Goal: Information Seeking & Learning: Learn about a topic

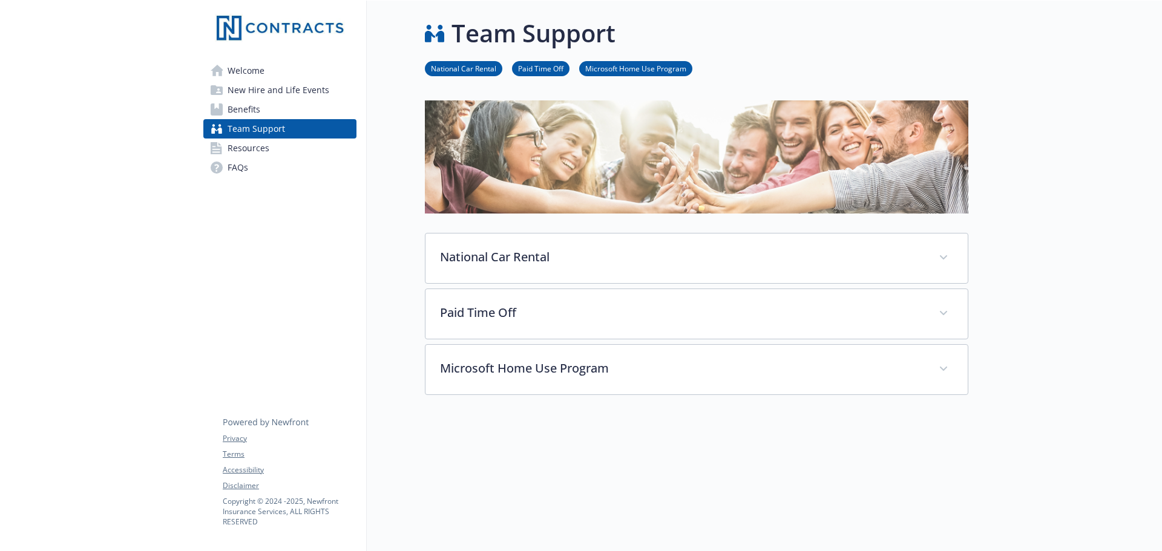
click at [267, 112] on link "Benefits" at bounding box center [279, 109] width 153 height 19
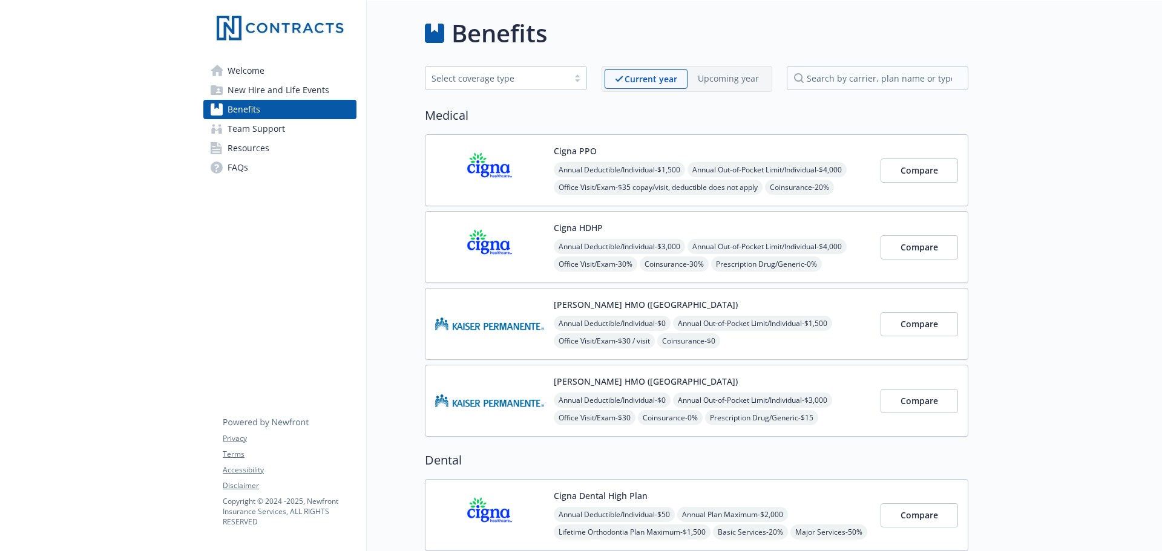
click at [244, 150] on span "Resources" at bounding box center [249, 148] width 42 height 19
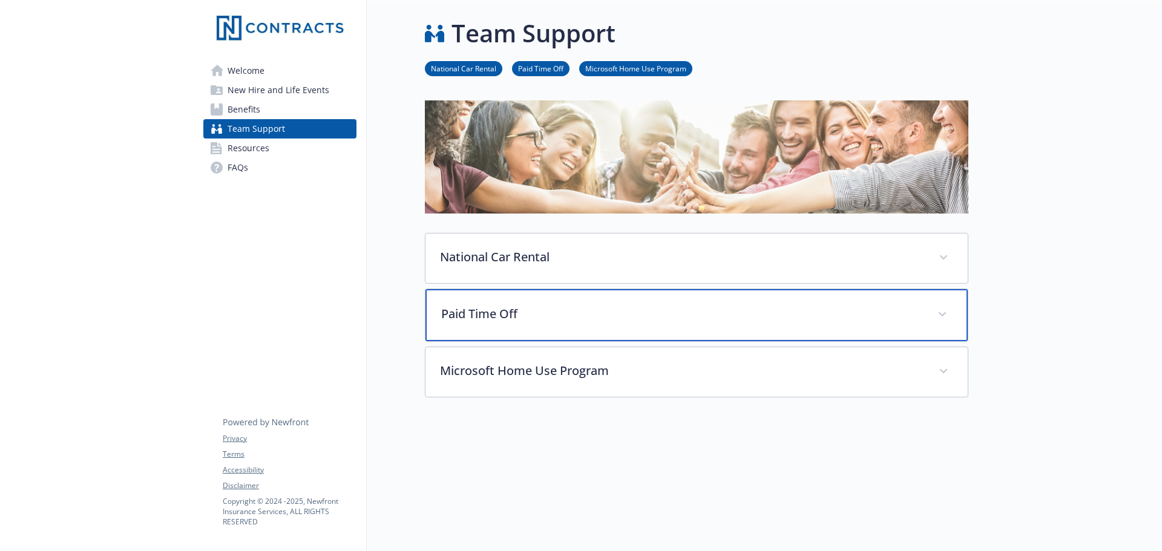
click at [664, 315] on p "Paid Time Off" at bounding box center [682, 314] width 482 height 18
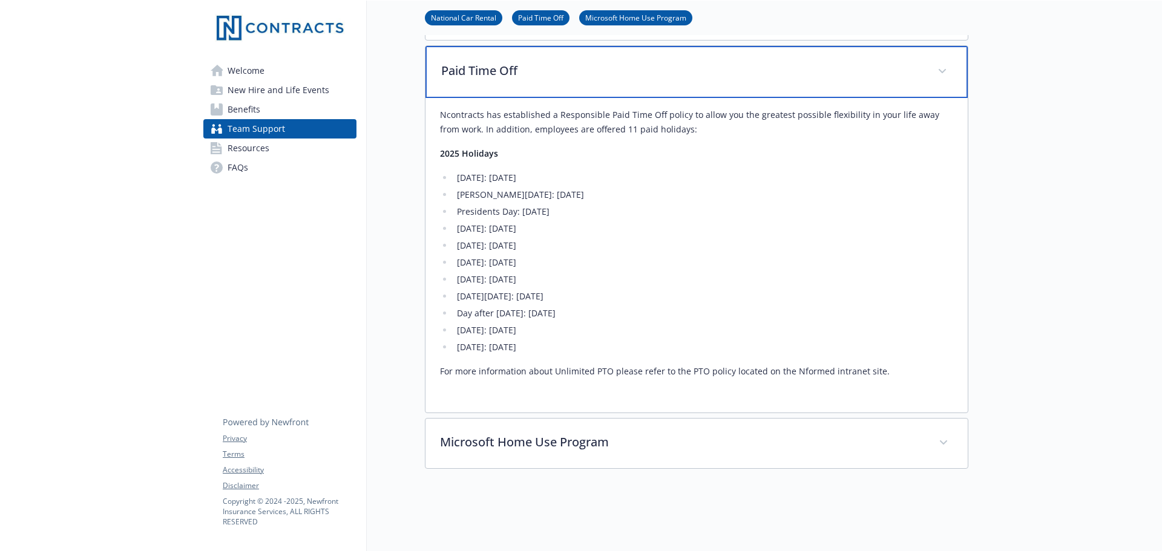
scroll to position [242, 0]
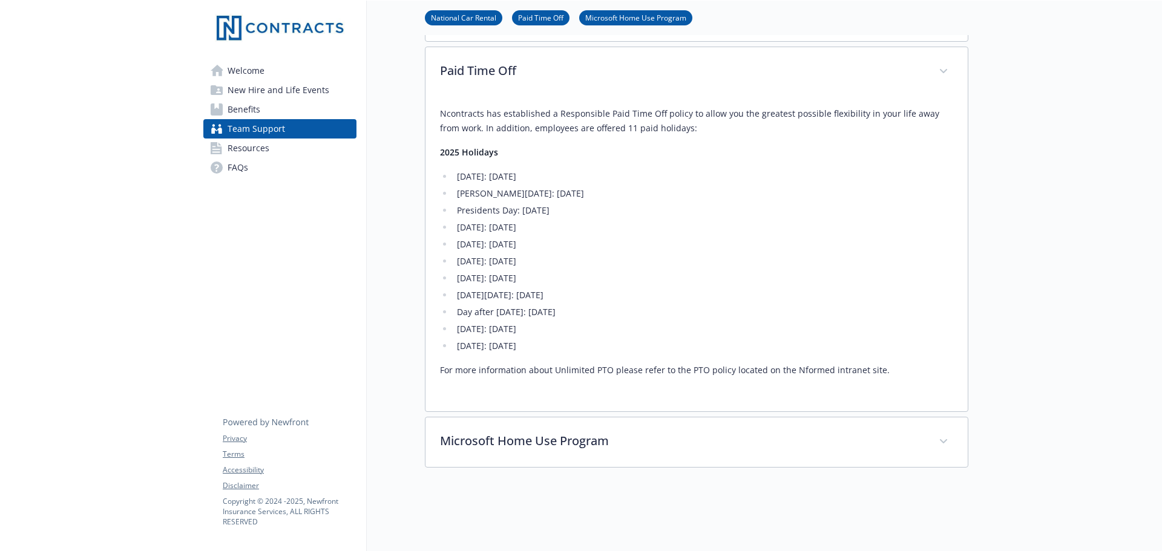
drag, startPoint x: 464, startPoint y: 297, endPoint x: 588, endPoint y: 343, distance: 131.9
click at [588, 343] on ul "New Year's Day: January 1st Martin Luther King Day: January 20th Presidents Day…" at bounding box center [696, 261] width 513 height 184
click at [697, 261] on li "[DATE]: [DATE]" at bounding box center [703, 261] width 500 height 15
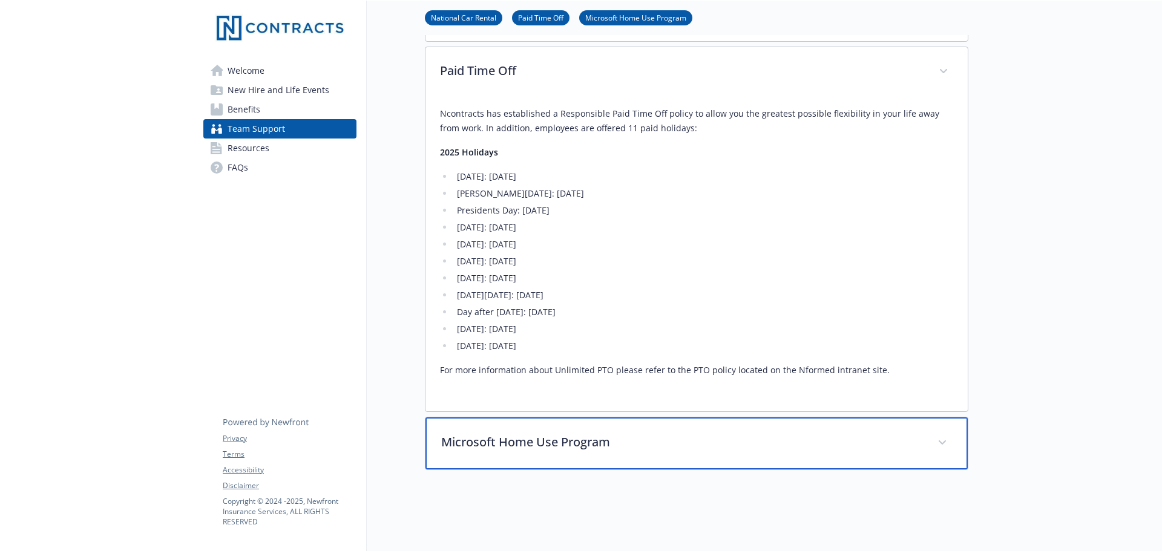
click at [545, 444] on p "Microsoft Home Use Program" at bounding box center [682, 442] width 482 height 18
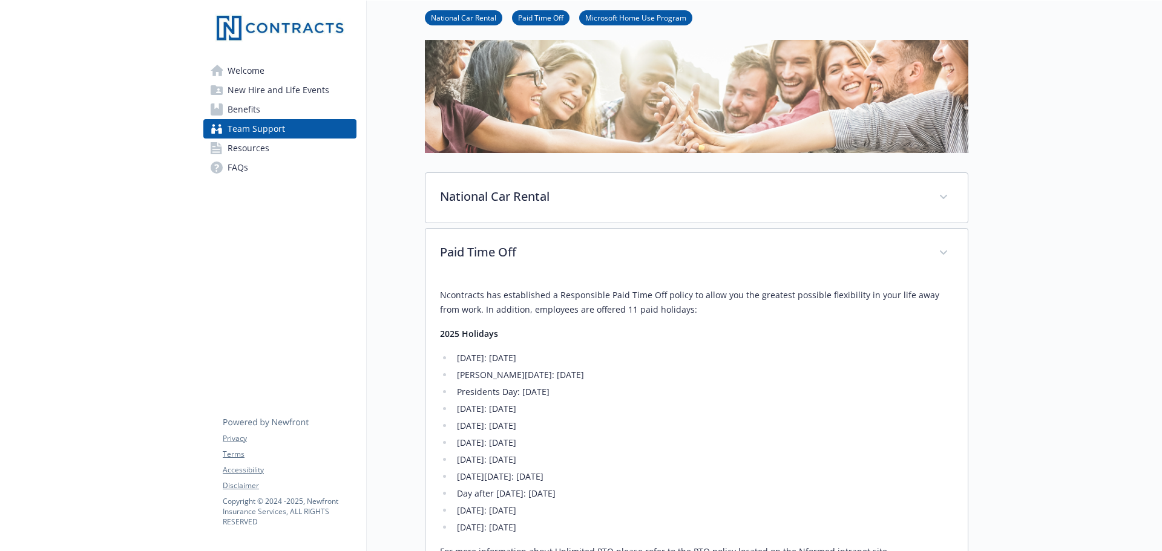
scroll to position [0, 0]
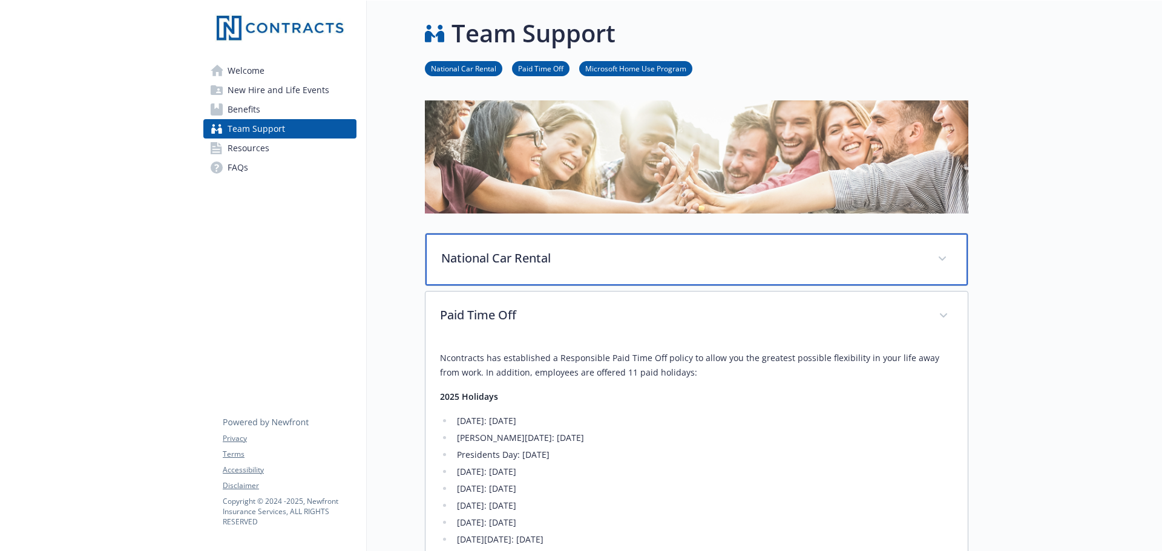
click at [583, 258] on p "National Car Rental" at bounding box center [682, 258] width 482 height 18
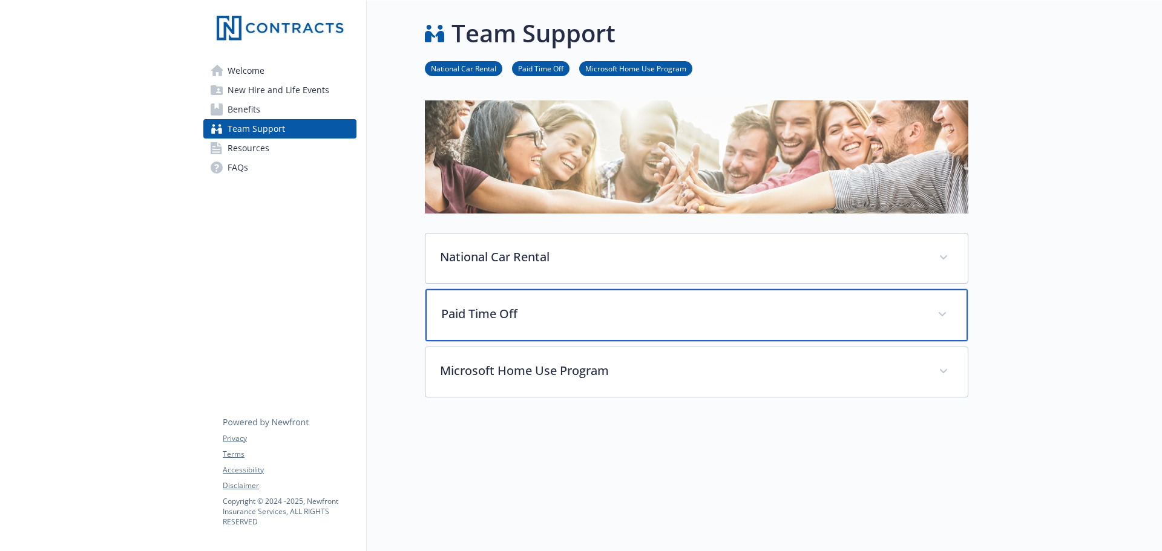
click at [646, 307] on p "Paid Time Off" at bounding box center [682, 314] width 482 height 18
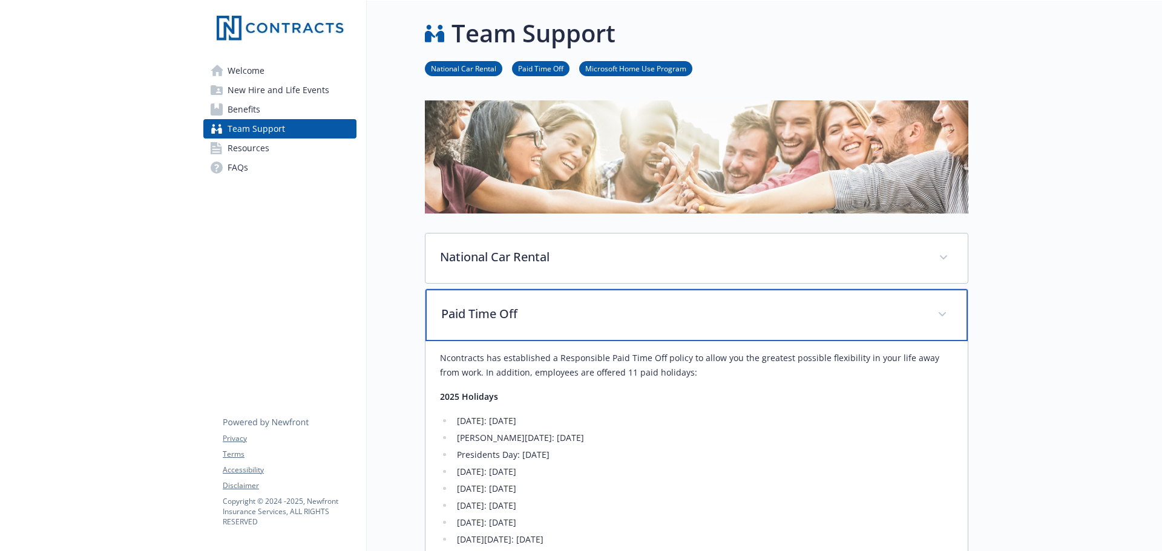
scroll to position [242, 0]
